Goal: Task Accomplishment & Management: Use online tool/utility

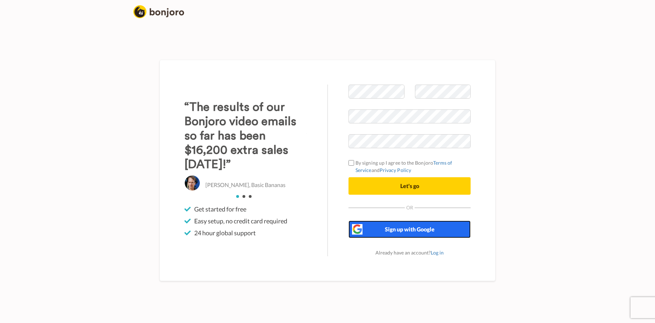
click at [391, 226] on span "Sign up with Google" at bounding box center [410, 229] width 50 height 7
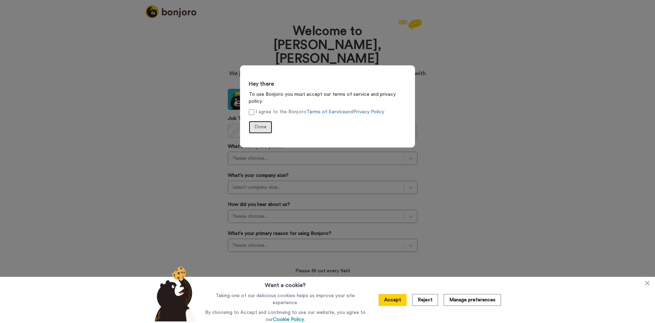
click at [260, 125] on span "Done" at bounding box center [260, 127] width 12 height 5
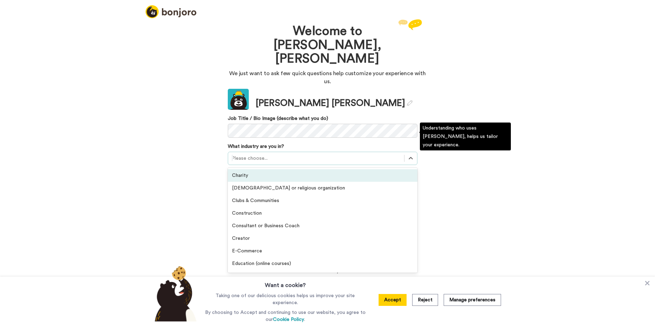
click at [254, 154] on div at bounding box center [316, 158] width 169 height 8
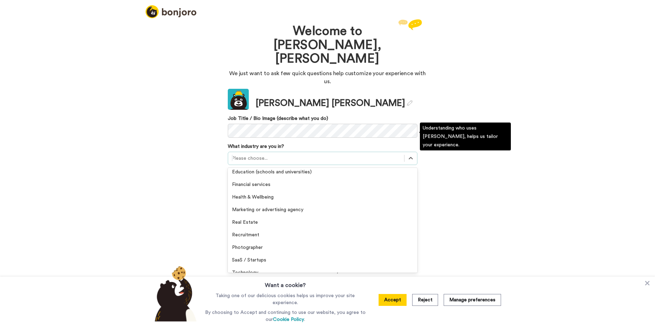
scroll to position [109, 0]
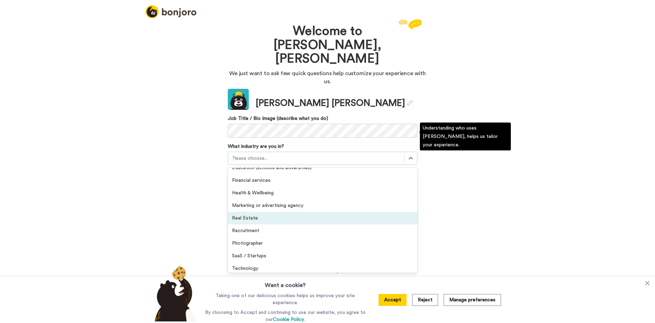
click at [308, 212] on div "Real Estate" at bounding box center [323, 218] width 190 height 13
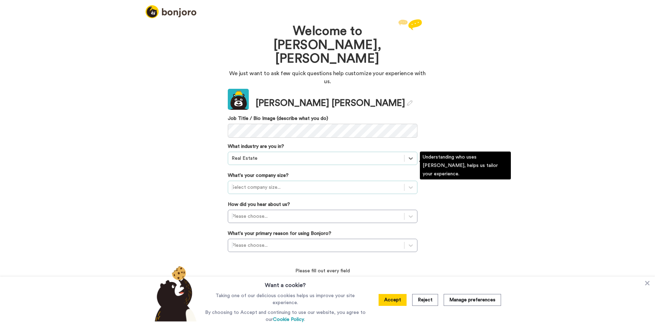
click at [297, 183] on div at bounding box center [316, 187] width 169 height 8
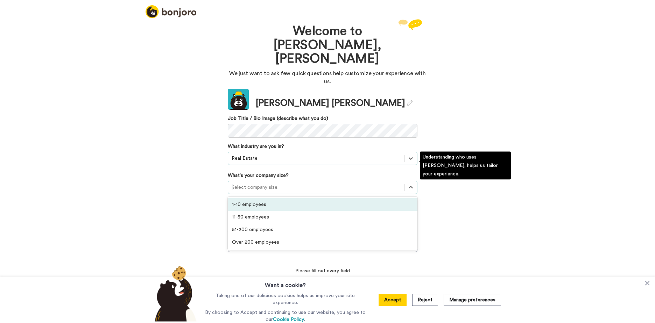
click at [262, 198] on div "1-10 employees" at bounding box center [323, 204] width 190 height 13
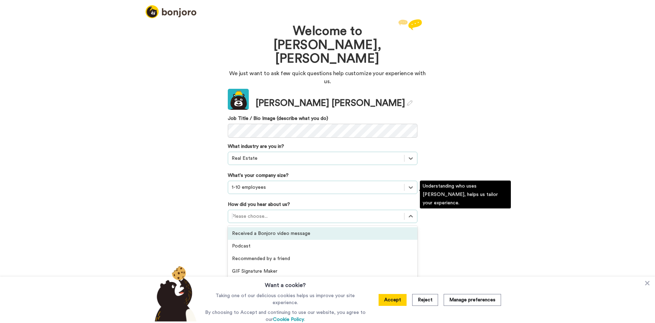
click at [264, 212] on div at bounding box center [316, 216] width 169 height 8
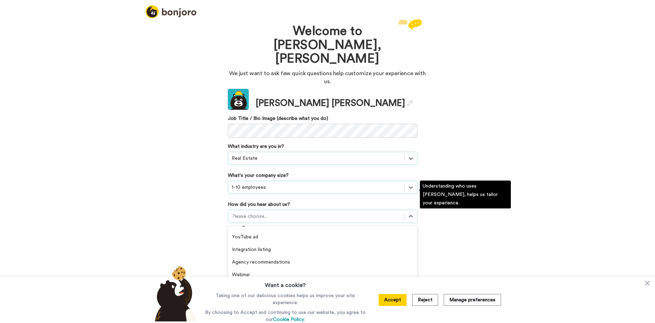
scroll to position [150, 0]
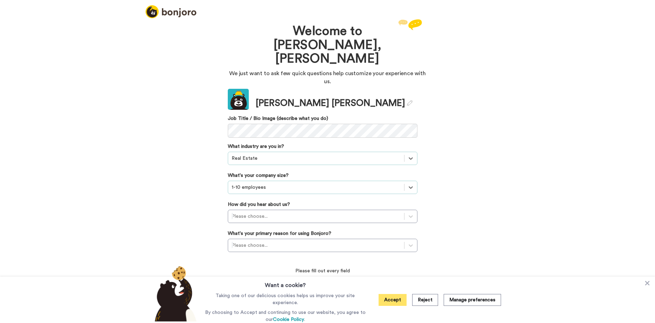
click at [393, 299] on button "Accept" at bounding box center [393, 300] width 28 height 12
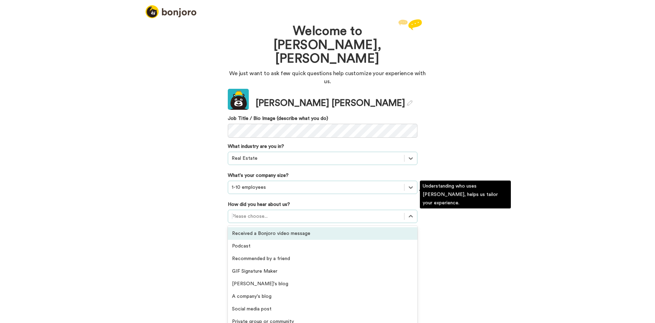
click at [367, 210] on div "Please choose..." at bounding box center [323, 216] width 190 height 13
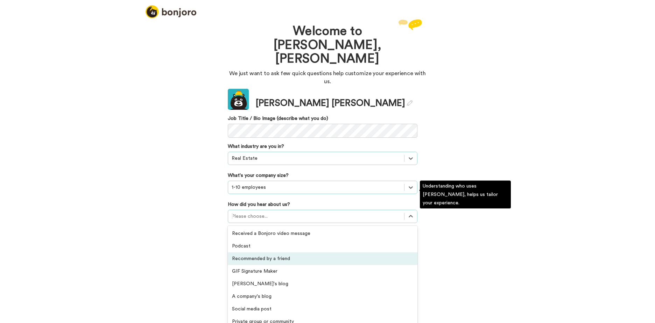
drag, startPoint x: 411, startPoint y: 231, endPoint x: 414, endPoint y: 241, distance: 11.0
click at [414, 241] on div "Received a Bonjoro video message Podcast Recommended by a friend GIF Signature …" at bounding box center [323, 278] width 190 height 105
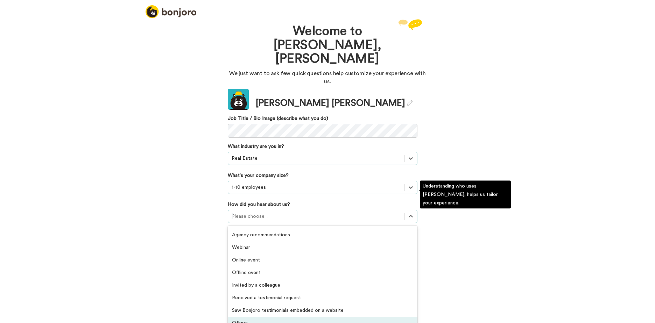
click at [242, 317] on div "Others" at bounding box center [323, 323] width 190 height 13
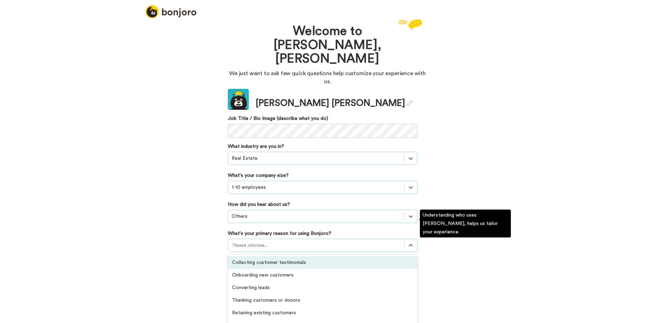
click at [261, 242] on div at bounding box center [316, 246] width 169 height 8
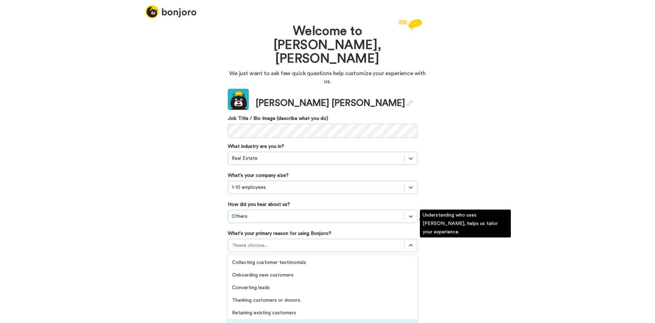
click at [251, 320] on div "Activating customers" at bounding box center [323, 326] width 190 height 13
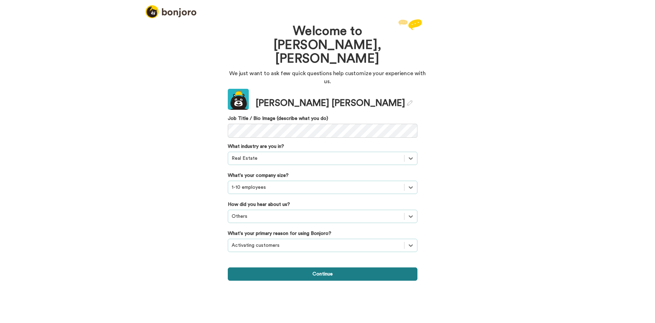
click at [315, 268] on button "Continue" at bounding box center [323, 274] width 190 height 13
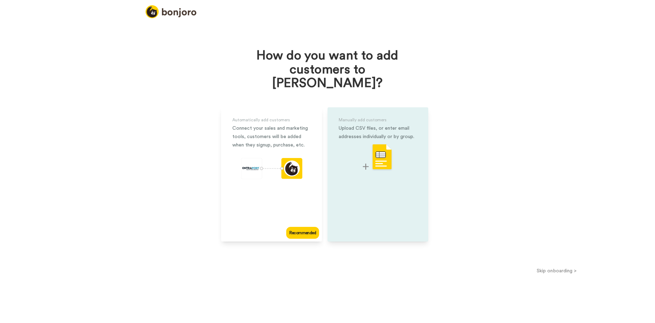
click at [379, 154] on img at bounding box center [378, 158] width 30 height 28
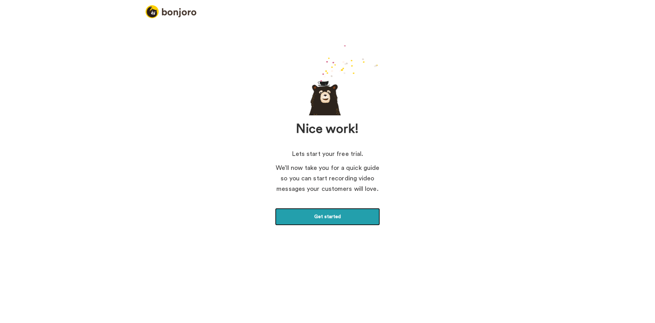
click at [312, 215] on link "Get started" at bounding box center [327, 217] width 105 height 18
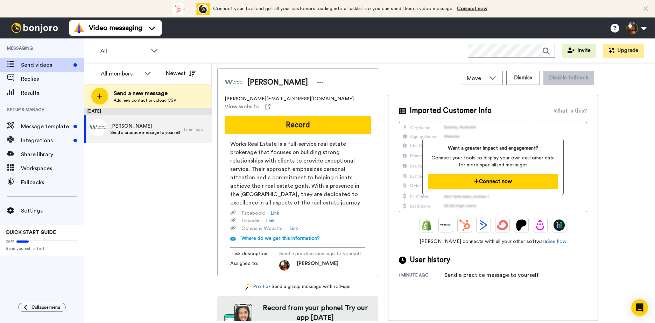
click at [482, 184] on button "Connect now" at bounding box center [492, 181] width 129 height 15
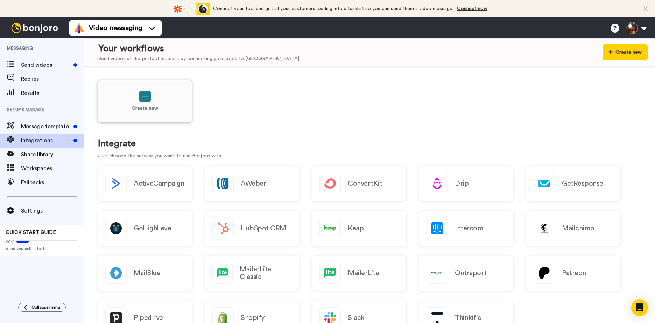
click at [146, 95] on icon at bounding box center [145, 96] width 6 height 7
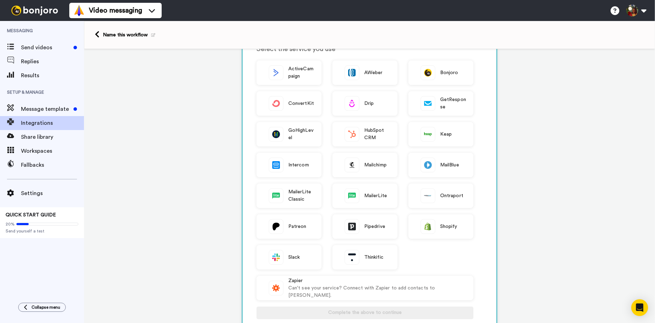
scroll to position [51, 0]
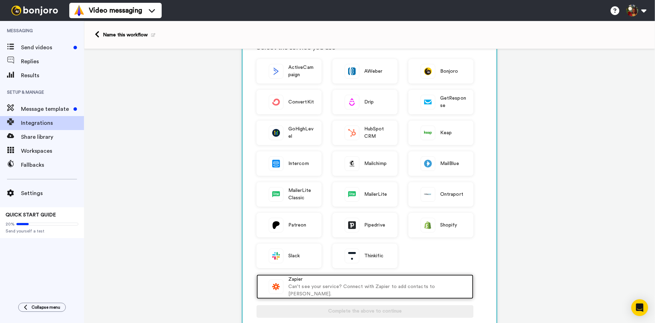
click at [324, 289] on div "Can't see your service? Connect with Zapier to add contacts to [PERSON_NAME]." at bounding box center [377, 291] width 178 height 15
